Goal: Communication & Community: Answer question/provide support

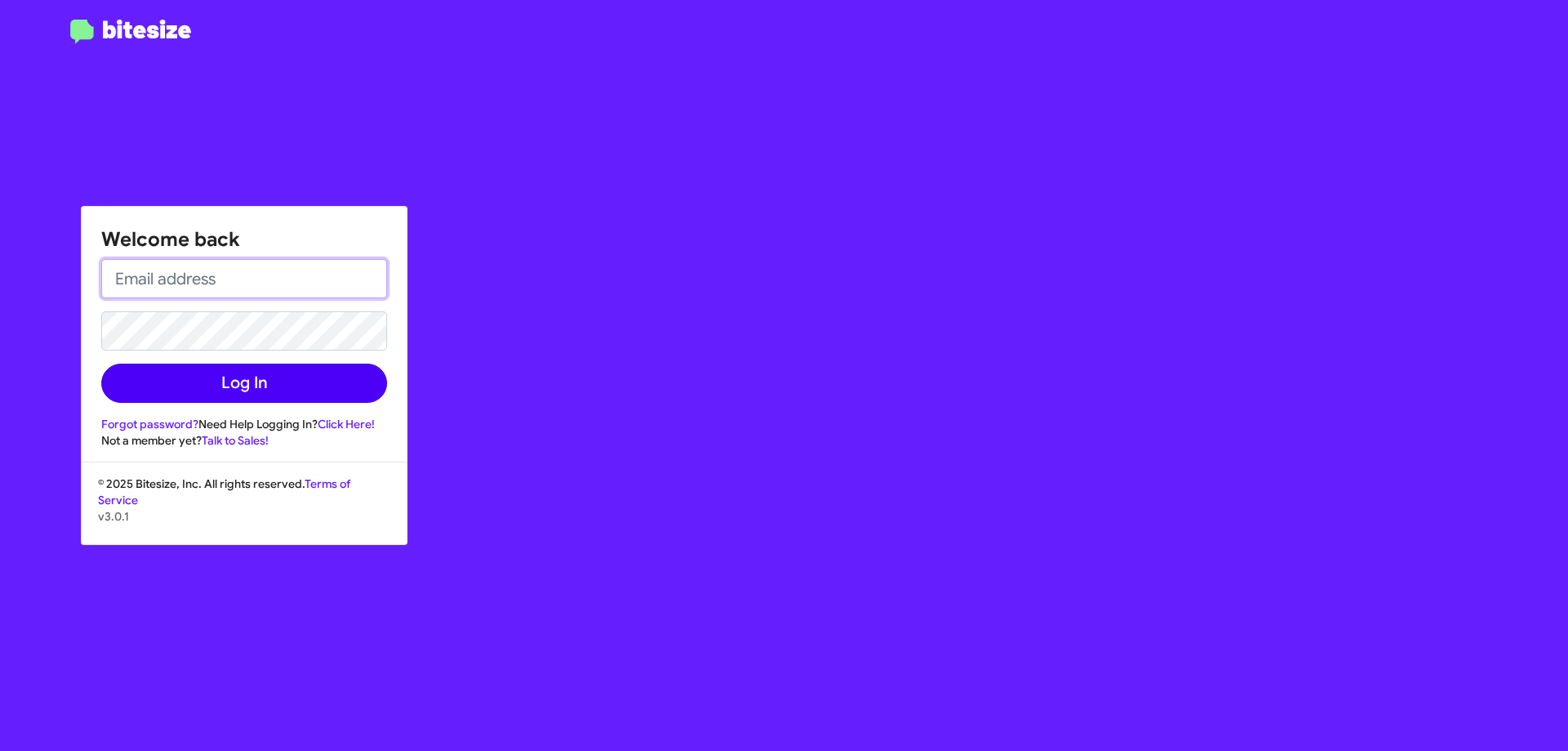
type input "swarrington@ourismancars.com"
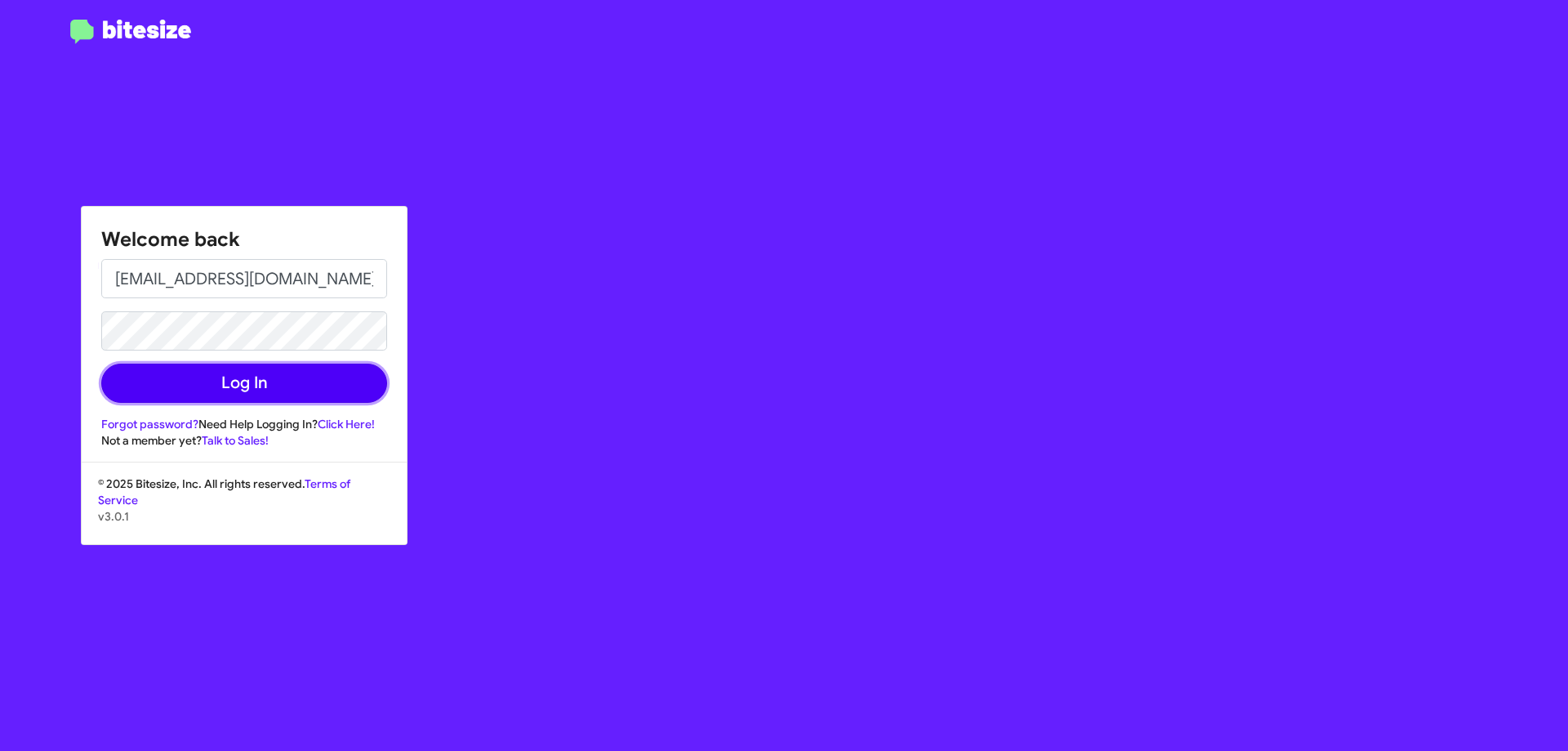
drag, startPoint x: 242, startPoint y: 376, endPoint x: 388, endPoint y: 366, distance: 146.3
click at [243, 376] on button "Log In" at bounding box center [244, 384] width 286 height 40
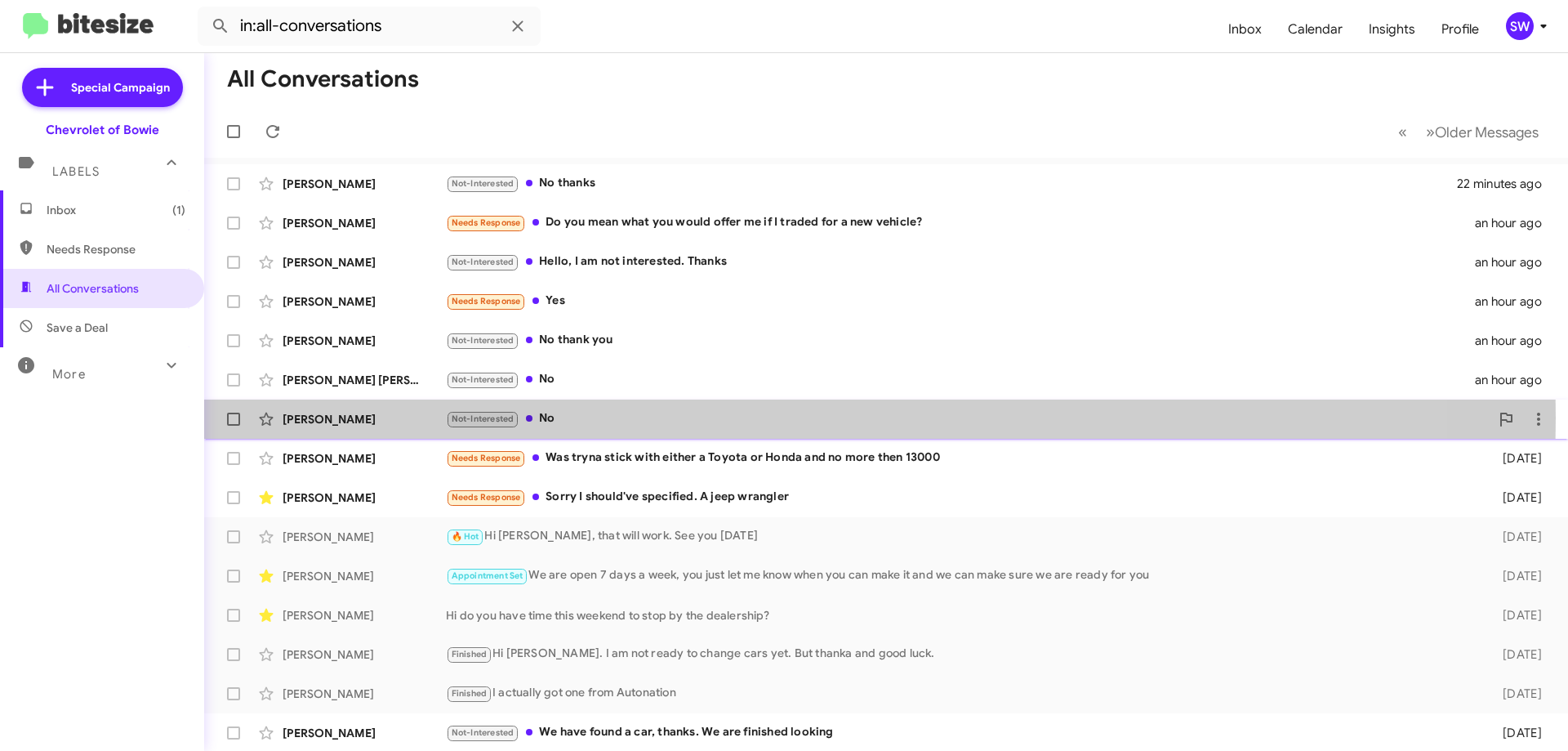
click at [672, 418] on div "Not-Interested No" at bounding box center [968, 419] width 1044 height 19
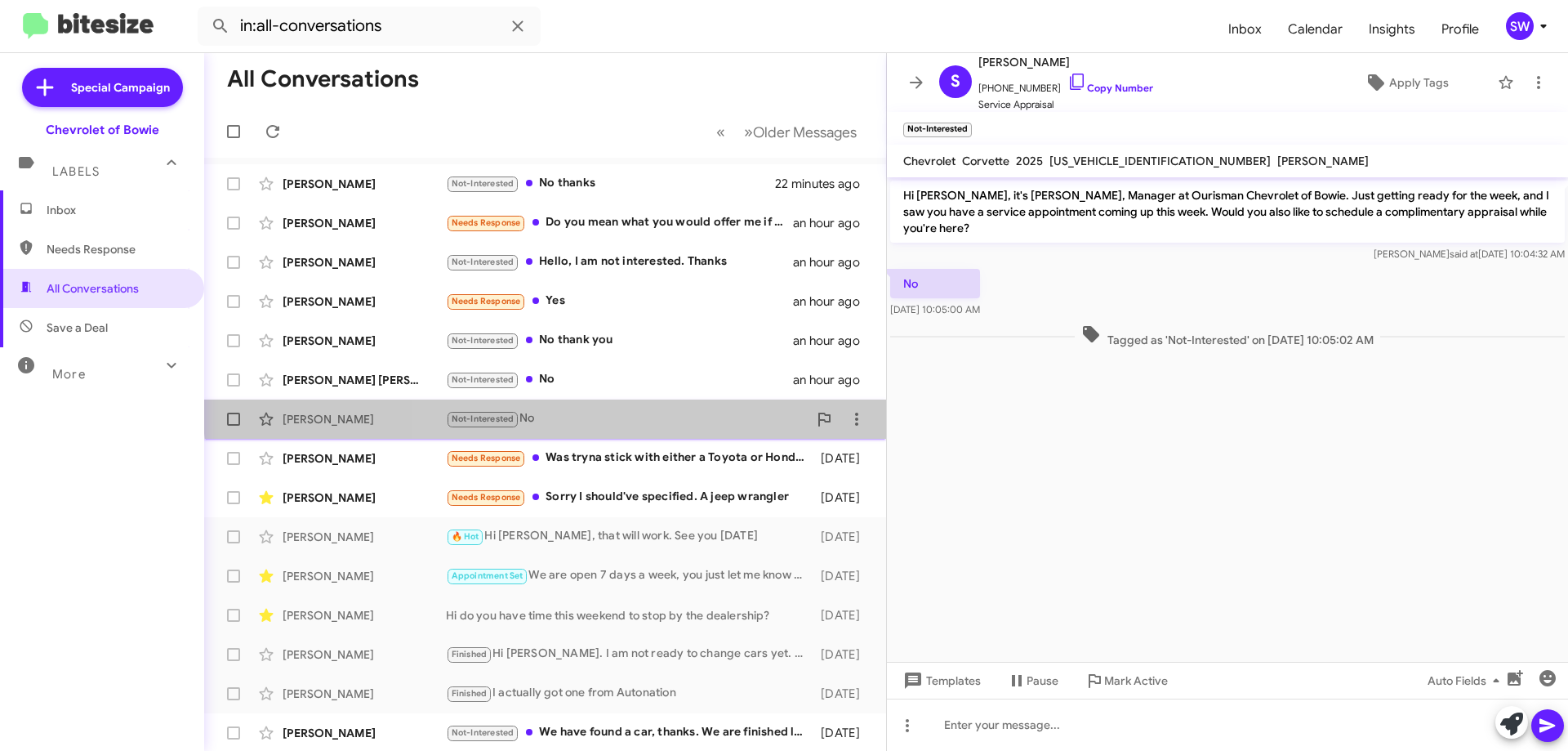
click at [664, 407] on div "Stephen Oliff Not-Interested No an hour ago" at bounding box center [545, 419] width 656 height 32
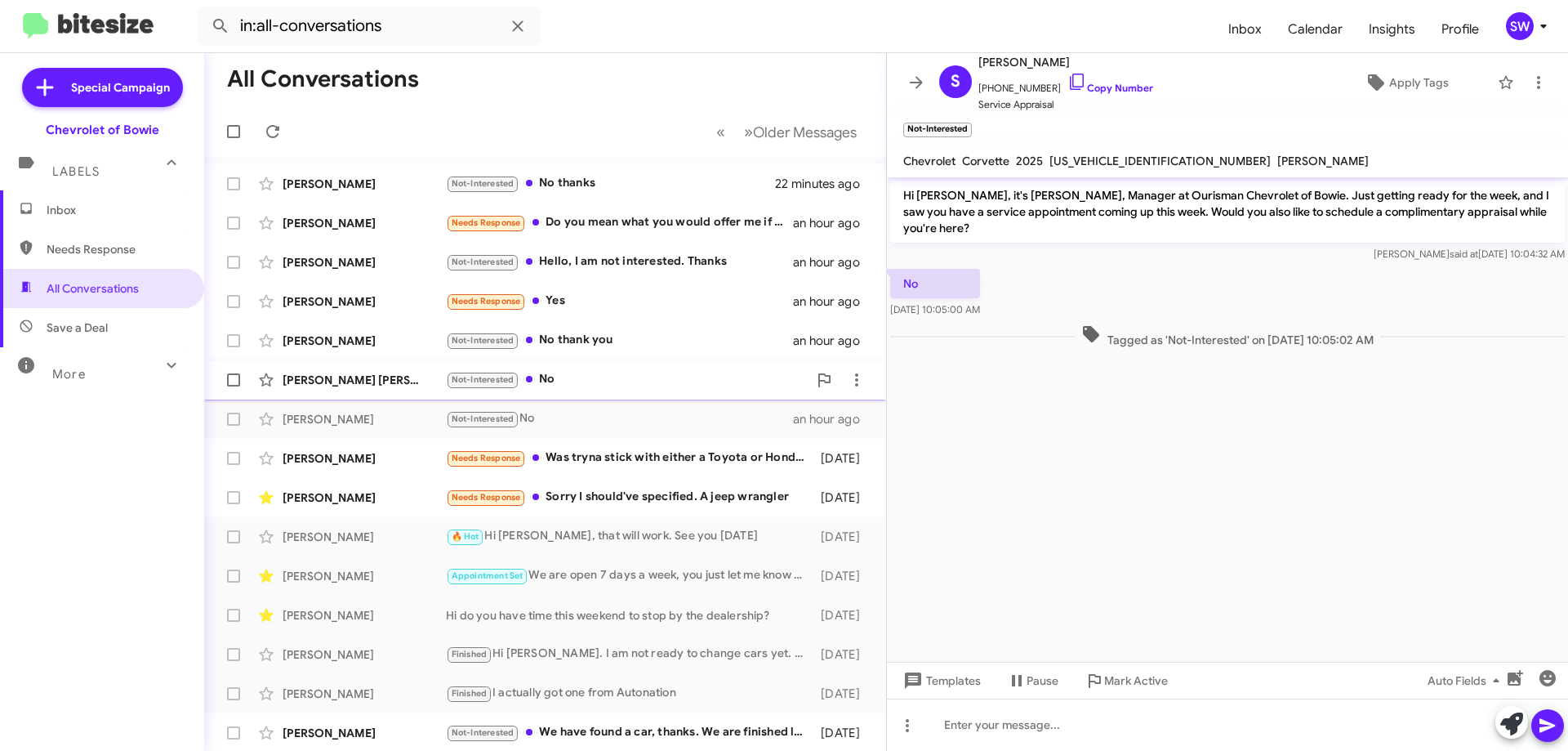
click at [658, 391] on div "Levin Sullivan Not-Interested No an hour ago" at bounding box center [545, 380] width 656 height 32
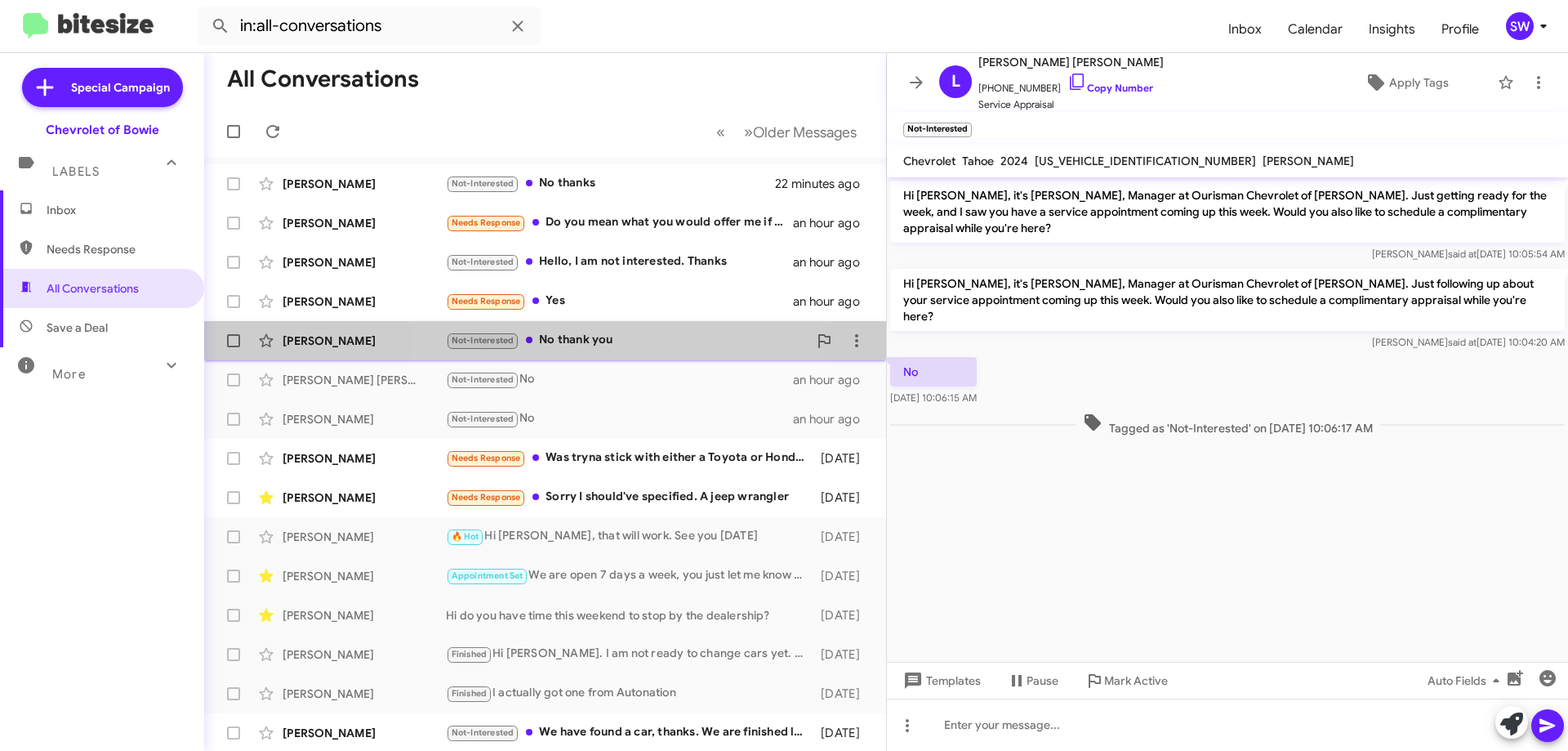
click at [635, 333] on div "Not-Interested No thank you" at bounding box center [627, 340] width 362 height 19
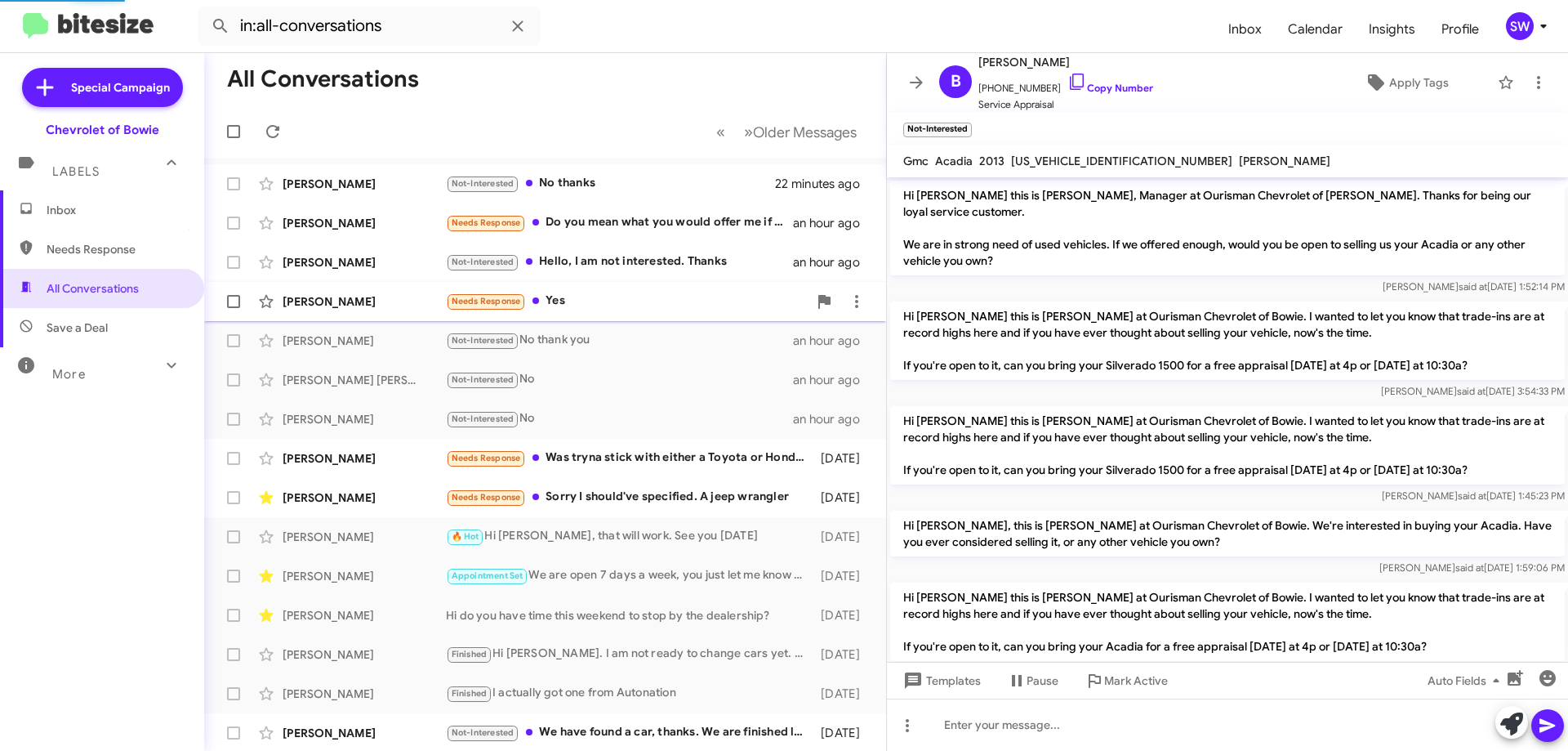
scroll to position [212, 0]
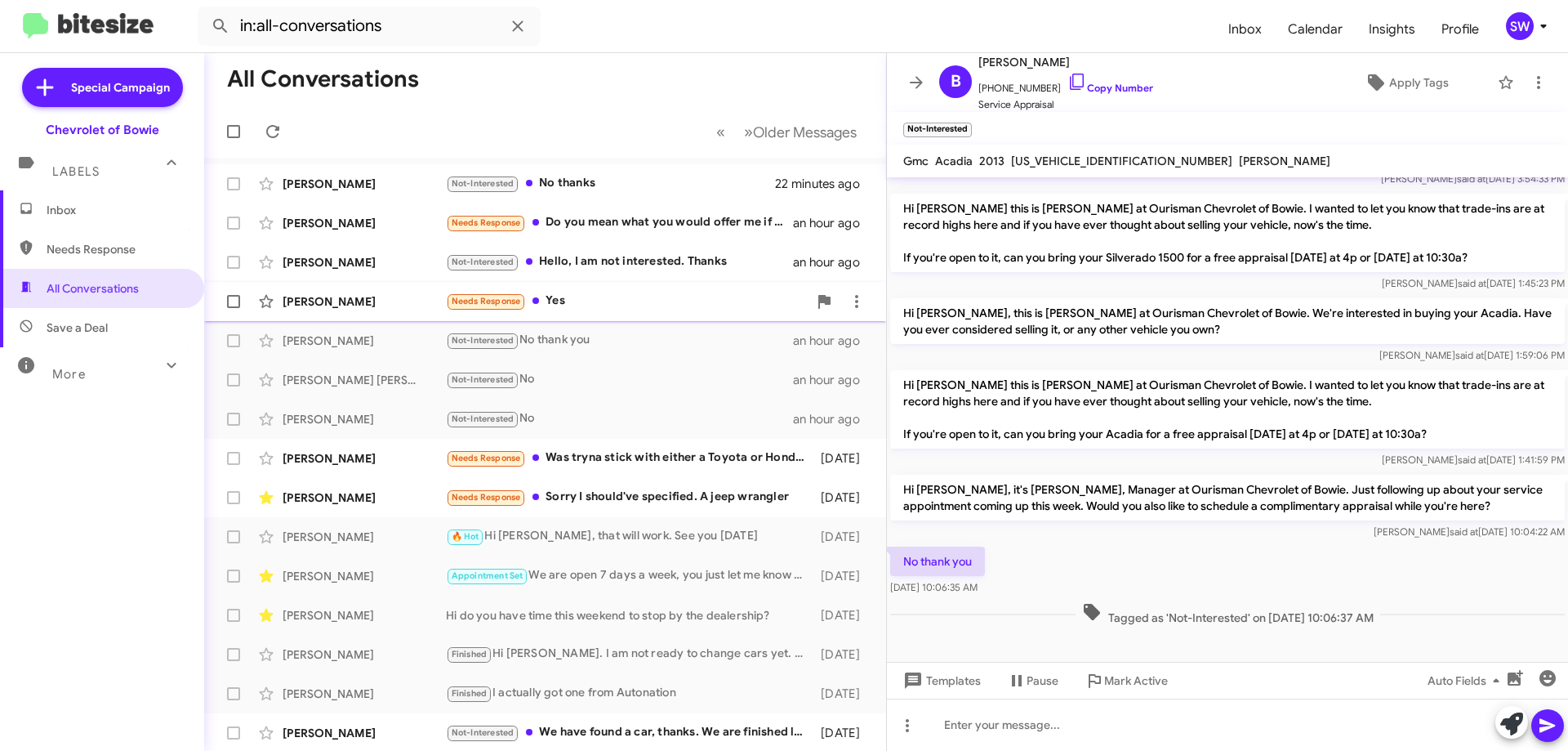
click at [625, 305] on div "Needs Response Yes" at bounding box center [627, 301] width 362 height 19
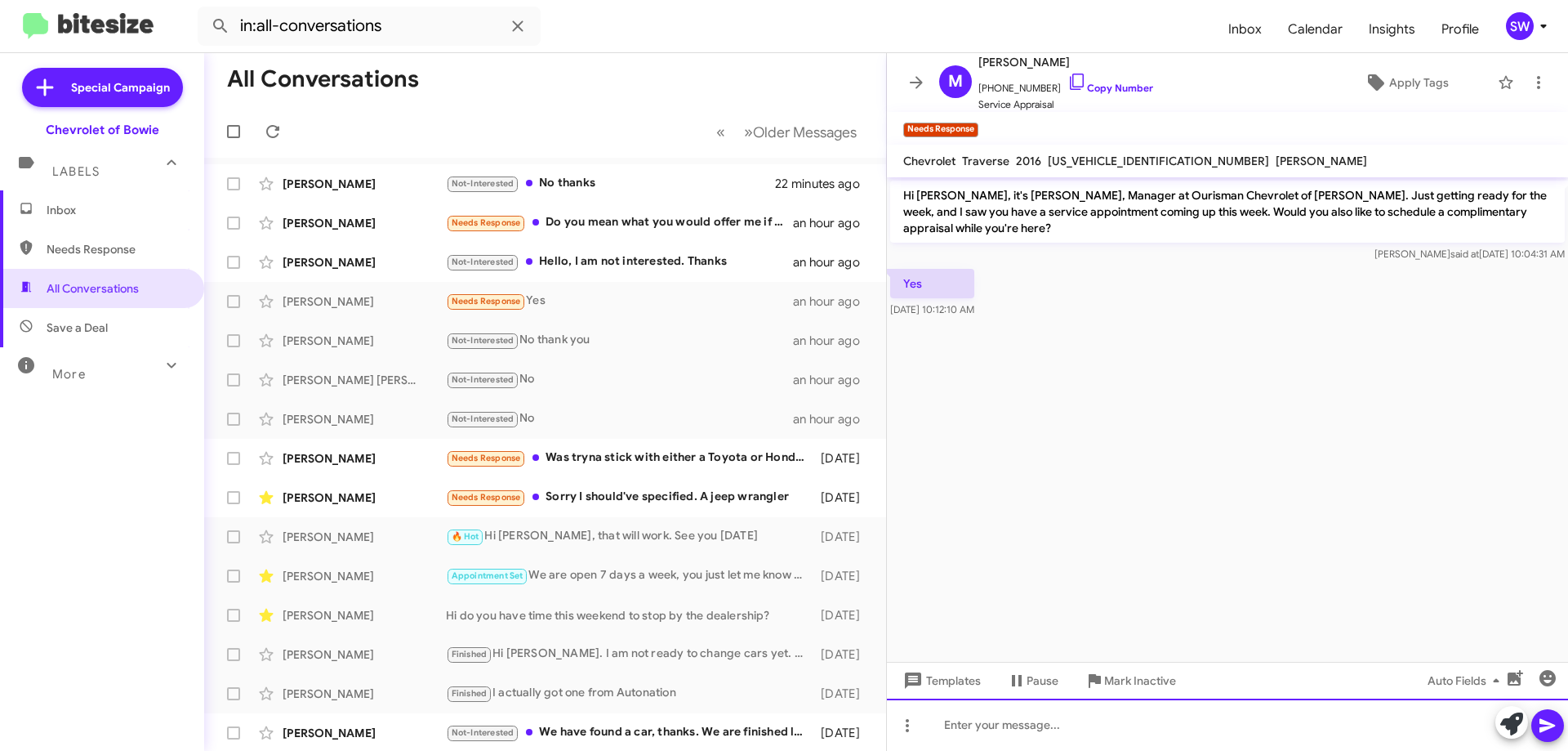
click at [1061, 724] on div at bounding box center [1228, 725] width 681 height 52
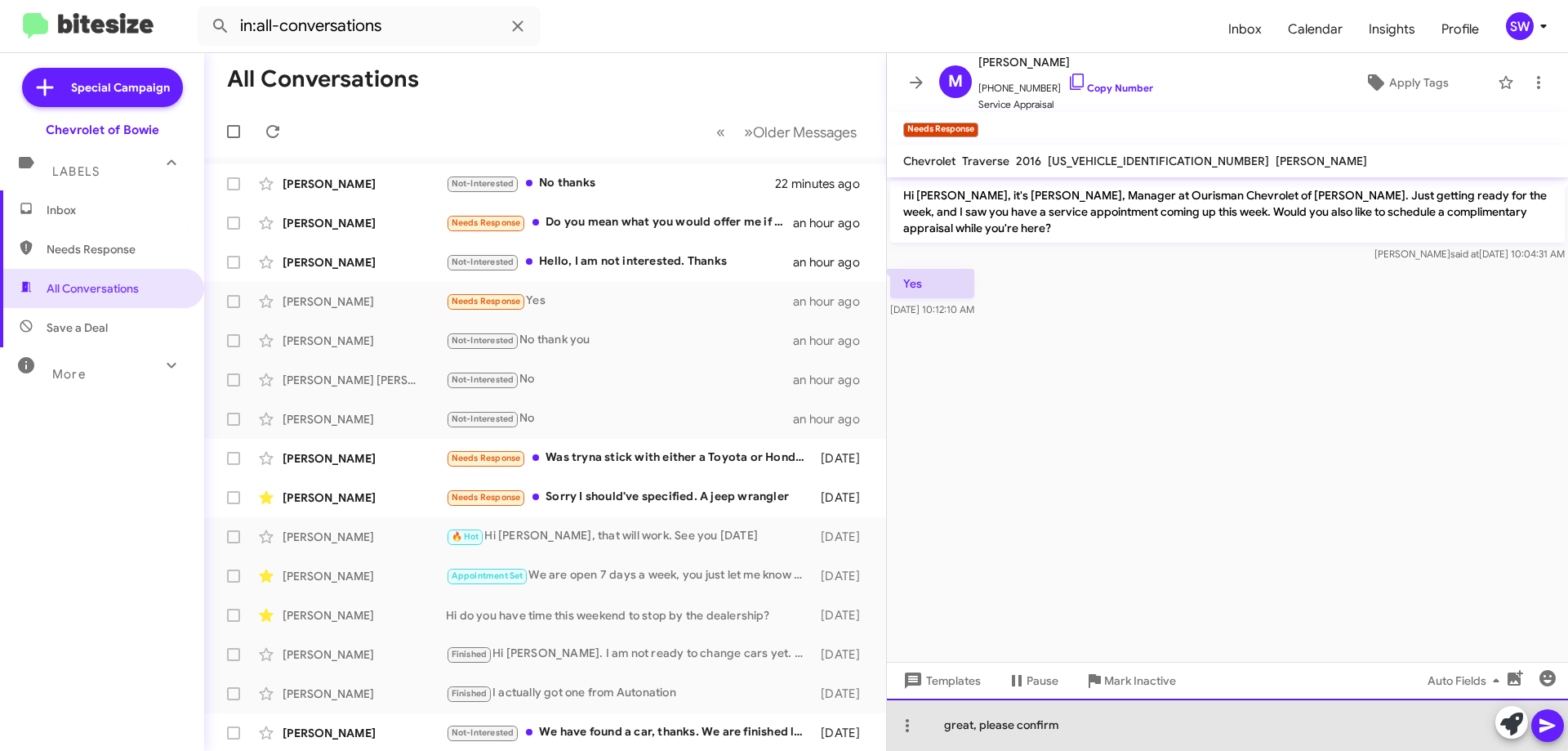
drag, startPoint x: 1121, startPoint y: 722, endPoint x: 1121, endPoint y: 700, distance: 22.0
click at [1121, 721] on div "great, please confirm" at bounding box center [1228, 725] width 681 height 52
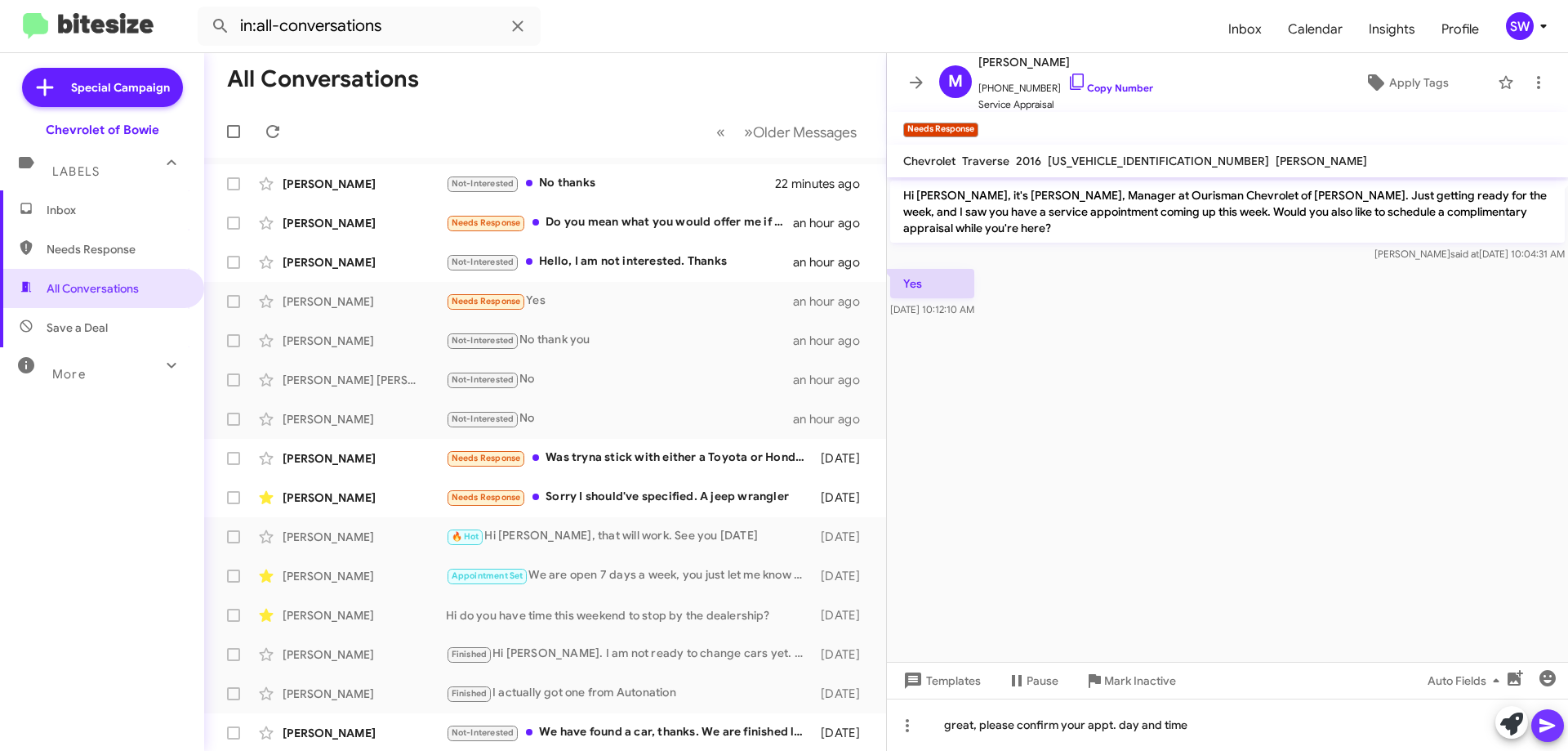
click at [1539, 728] on icon at bounding box center [1547, 726] width 20 height 20
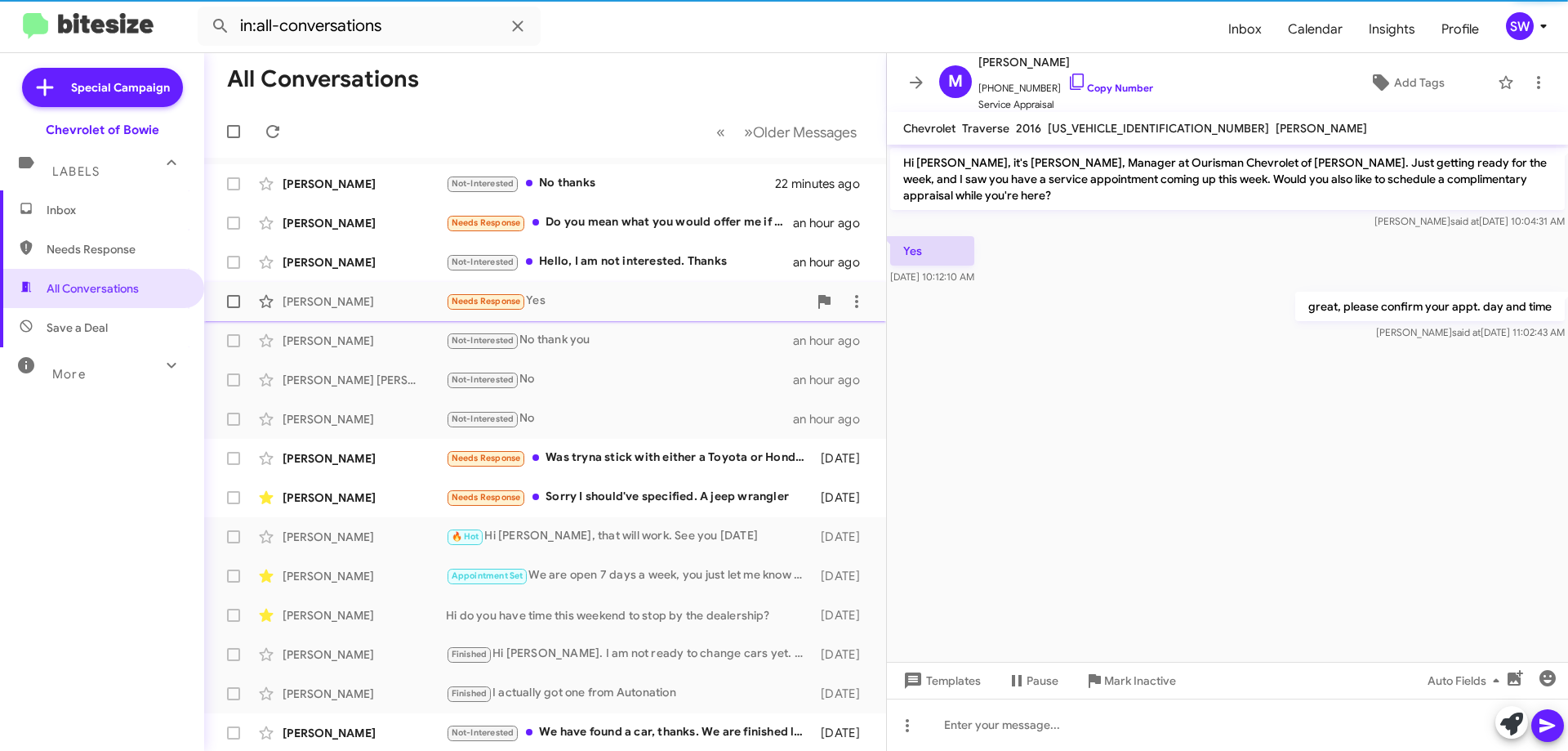
drag, startPoint x: 629, startPoint y: 252, endPoint x: 787, endPoint y: 311, distance: 168.7
click at [630, 252] on div "Clara Akinsola Not-Interested Hello, I am not interested. Thanks an hour ago" at bounding box center [545, 262] width 656 height 32
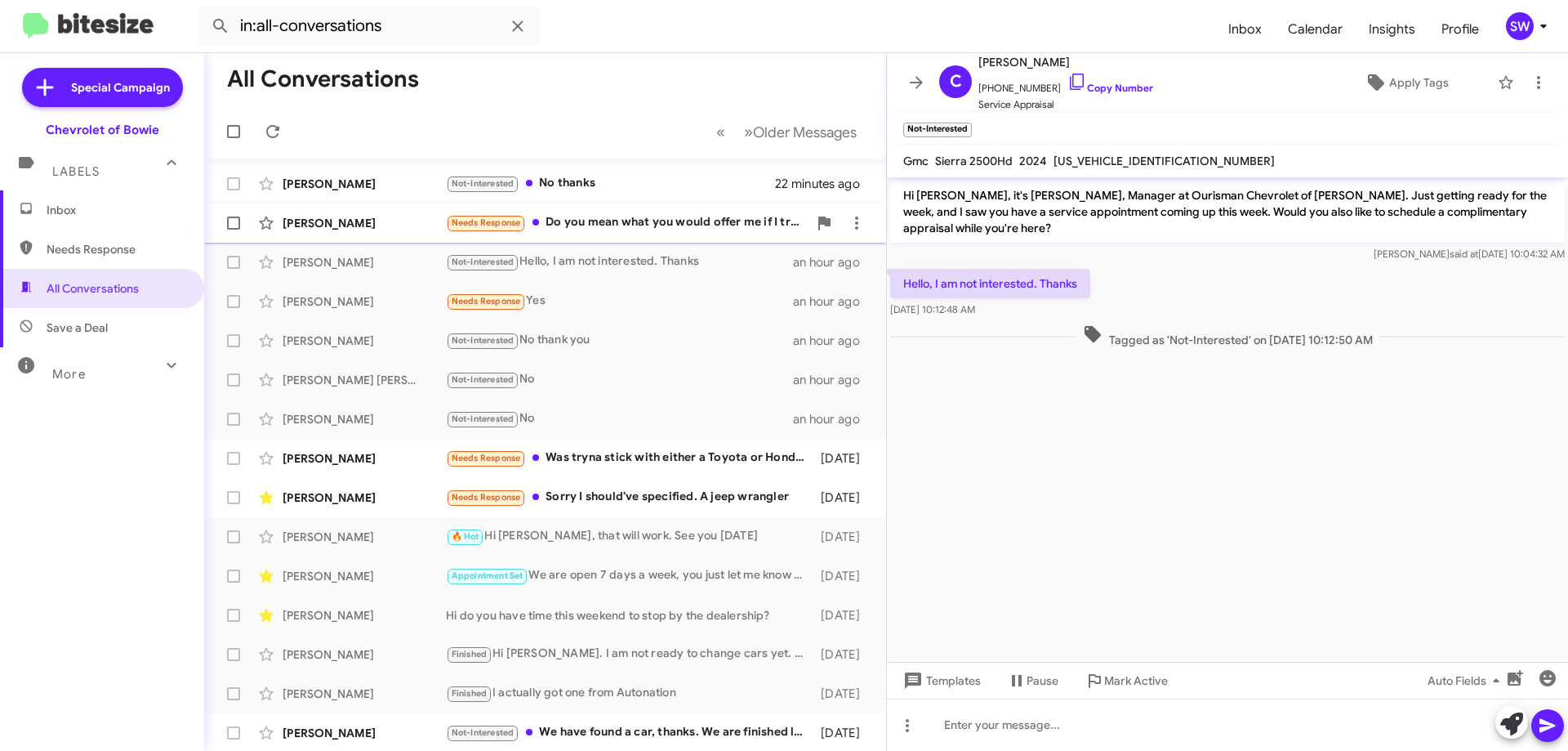
drag, startPoint x: 595, startPoint y: 222, endPoint x: 603, endPoint y: 225, distance: 8.5
click at [596, 224] on div "Needs Response Do you mean what you would offer me if I traded for a new vehicl…" at bounding box center [627, 222] width 362 height 19
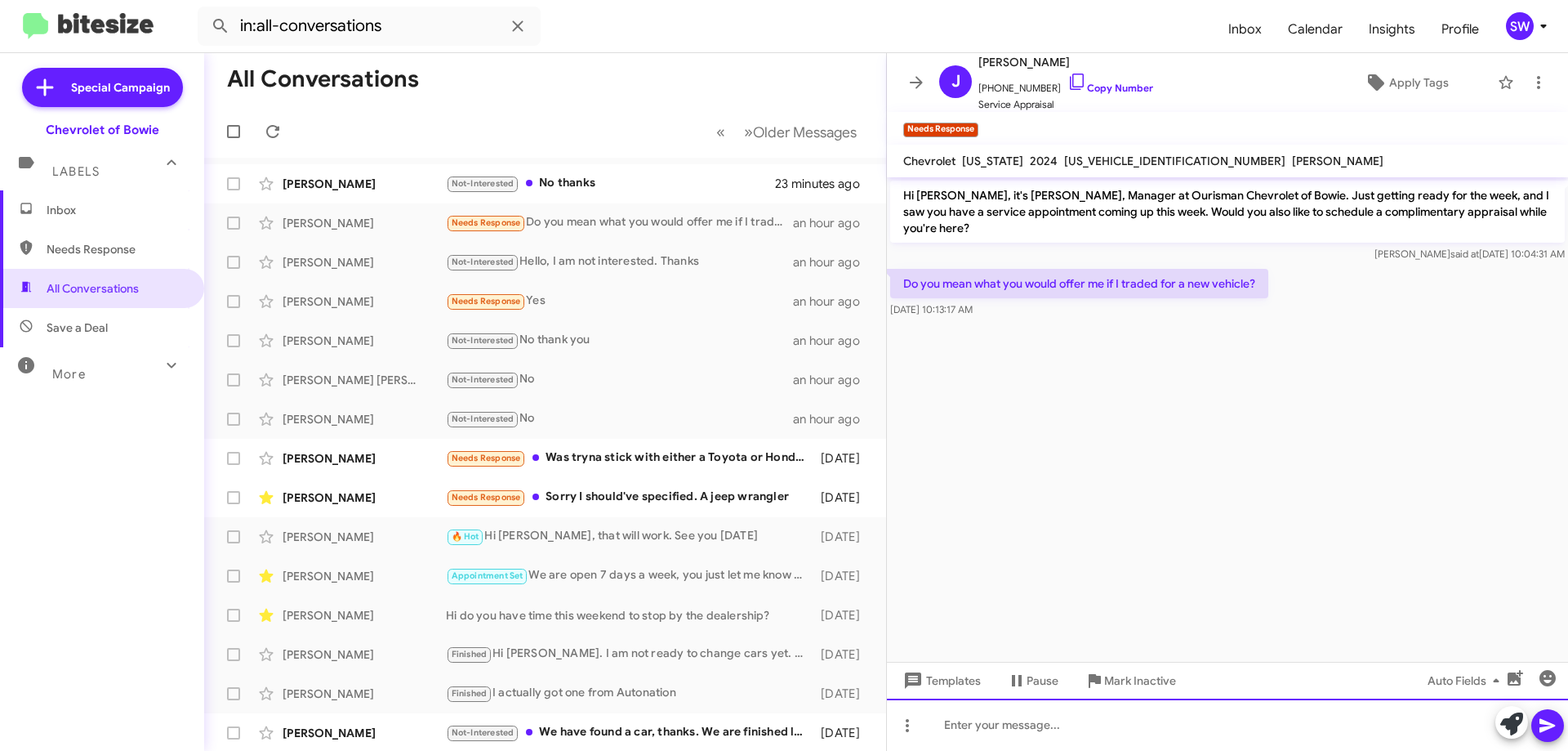
click at [1053, 728] on div at bounding box center [1228, 725] width 681 height 52
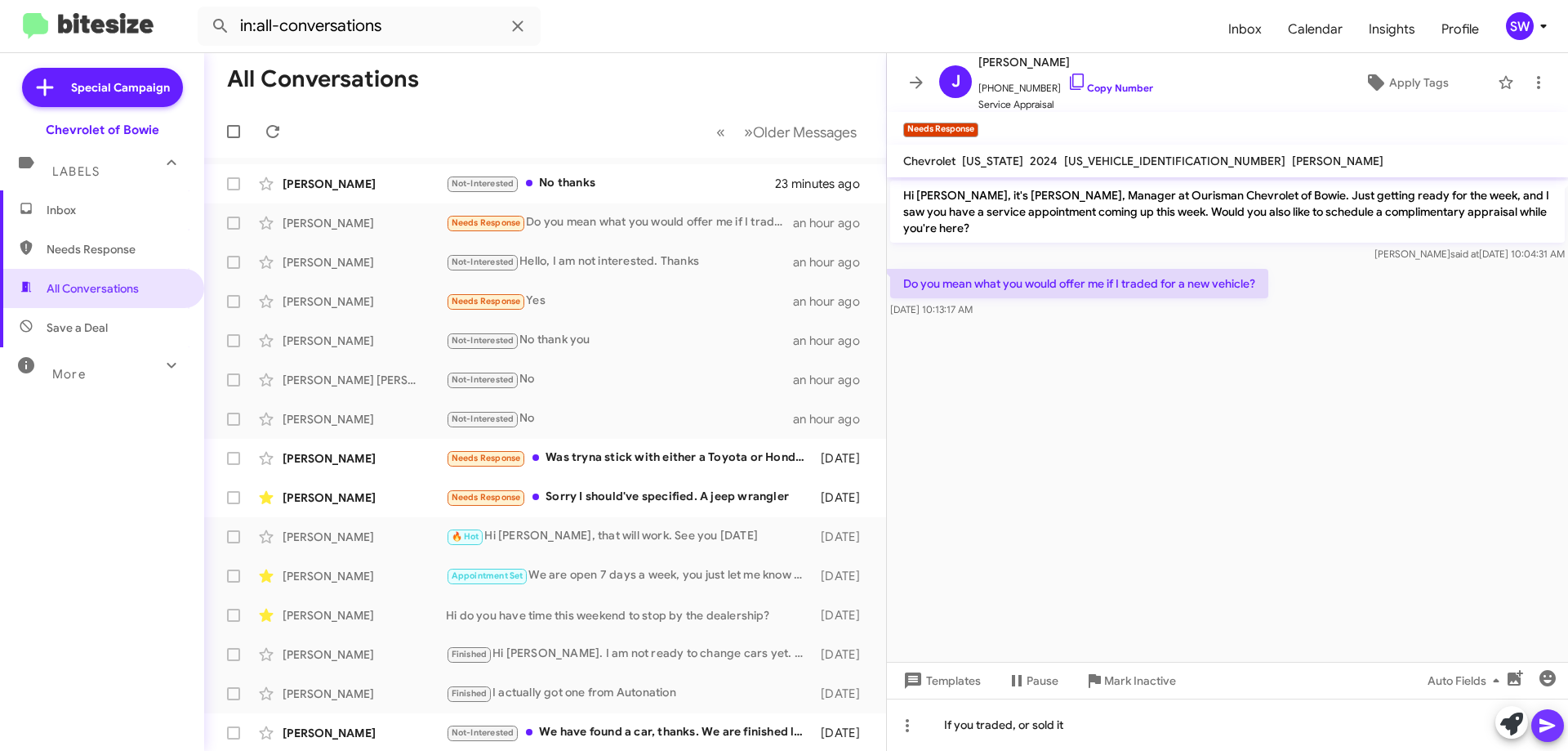
drag, startPoint x: 1556, startPoint y: 726, endPoint x: 1543, endPoint y: 725, distance: 13.0
click at [1556, 726] on icon at bounding box center [1547, 726] width 20 height 20
